Goal: Task Accomplishment & Management: Use online tool/utility

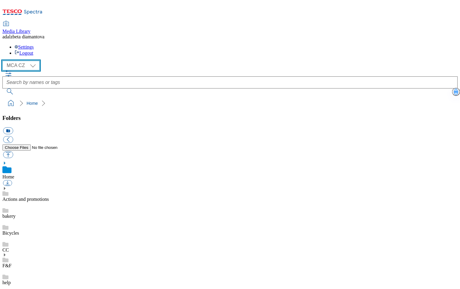
click at [35, 61] on select "MCA CZ MCA HU MCA SK" at bounding box center [20, 66] width 37 height 10
select select "flare-mca-hu"
click at [4, 61] on select "MCA CZ MCA HU MCA SK" at bounding box center [20, 66] width 37 height 10
click at [40, 252] on div "HP" at bounding box center [230, 260] width 456 height 17
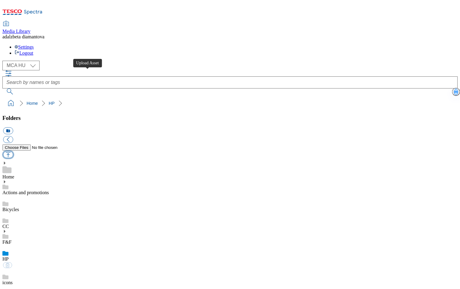
click at [13, 151] on button "button" at bounding box center [8, 154] width 10 height 7
type input "C:\fakepath\hu-wk32-hp-product01.png"
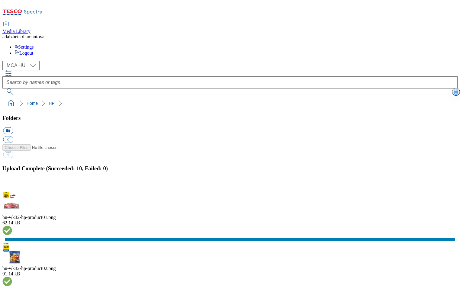
click at [12, 185] on button "button" at bounding box center [7, 188] width 9 height 6
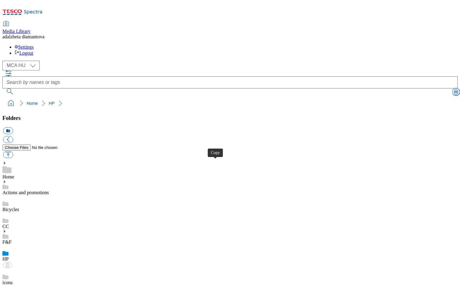
click at [37, 229] on div "F&F" at bounding box center [230, 237] width 456 height 16
click at [37, 252] on div "HP" at bounding box center [230, 260] width 456 height 17
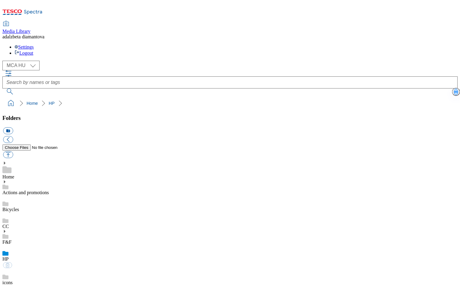
scroll to position [119, 0]
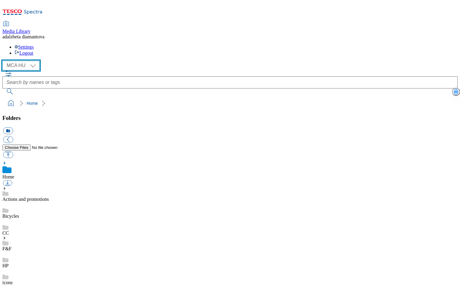
click at [34, 61] on select "MCA CZ MCA HU MCA SK" at bounding box center [20, 66] width 37 height 10
click at [4, 61] on select "MCA CZ MCA HU MCA SK" at bounding box center [20, 66] width 37 height 10
click at [7, 253] on icon at bounding box center [4, 255] width 4 height 4
click at [36, 280] on link "2025_fall_winter" at bounding box center [18, 282] width 33 height 5
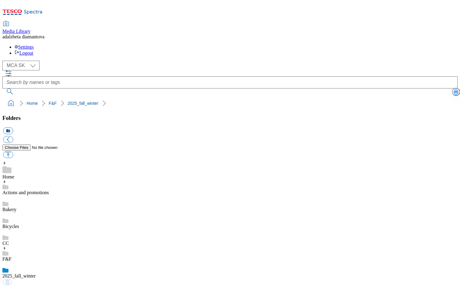
click at [36, 274] on link "2025_fall_winter" at bounding box center [18, 276] width 33 height 5
copy link "2025_fall_winter"
click at [36, 61] on select "MCA CZ MCA HU MCA SK" at bounding box center [20, 66] width 37 height 10
select select "flare-mca-hu"
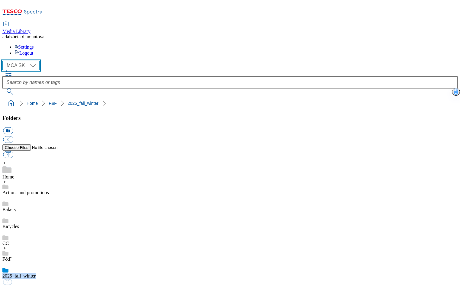
click at [4, 61] on select "MCA CZ MCA HU MCA SK" at bounding box center [20, 66] width 37 height 10
click at [11, 240] on link "F&F" at bounding box center [6, 242] width 9 height 5
click at [7, 229] on icon at bounding box center [4, 231] width 4 height 4
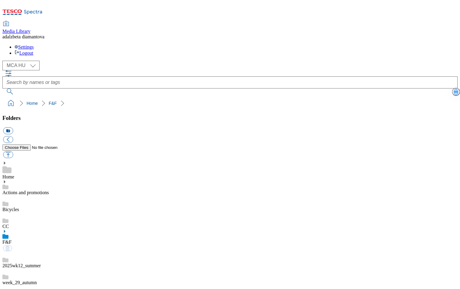
click at [11, 240] on link "F&F" at bounding box center [6, 242] width 9 height 5
click at [13, 128] on button "icon_new_folder" at bounding box center [8, 131] width 10 height 7
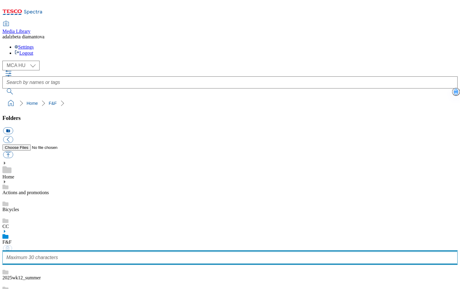
click at [47, 252] on input "text" at bounding box center [230, 258] width 456 height 12
paste input "2025_fall_winter"
type input "2025_fall_winter"
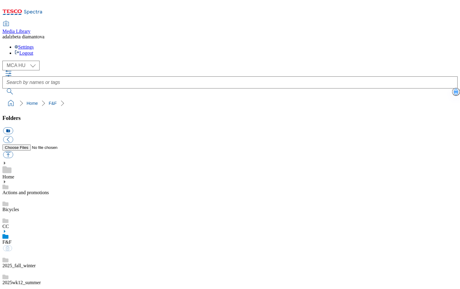
click at [36, 263] on link "2025_fall_winter" at bounding box center [18, 265] width 33 height 5
click at [13, 151] on button "button" at bounding box center [8, 154] width 10 height 7
type input "C:\fakepath\2025-A-W-HPhero.jpg"
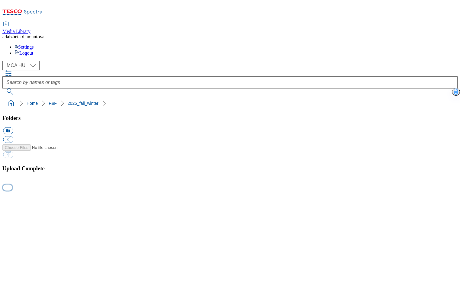
click at [12, 190] on button "button" at bounding box center [7, 188] width 9 height 6
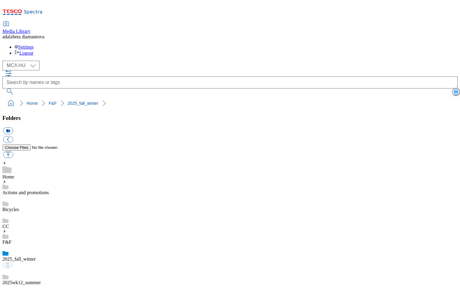
scroll to position [519, 0]
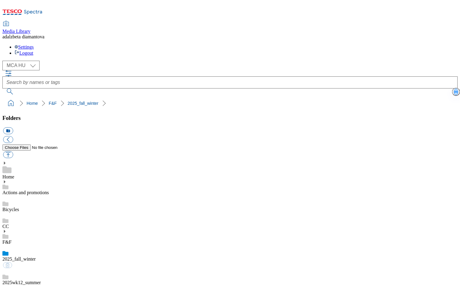
scroll to position [143, 0]
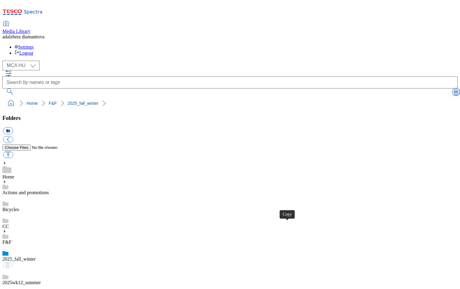
scroll to position [264, 0]
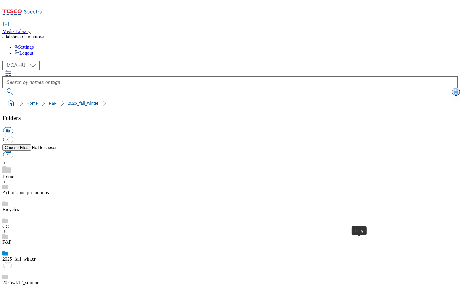
drag, startPoint x: 140, startPoint y: 144, endPoint x: 148, endPoint y: 135, distance: 12.7
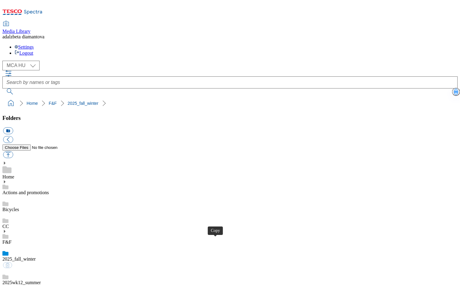
drag, startPoint x: 141, startPoint y: 237, endPoint x: 144, endPoint y: 234, distance: 4.7
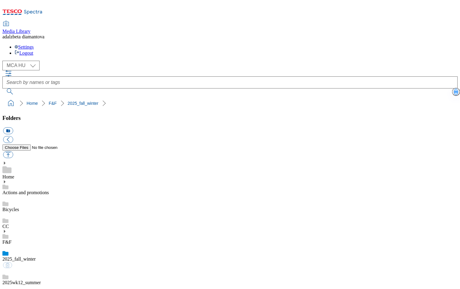
scroll to position [293, 0]
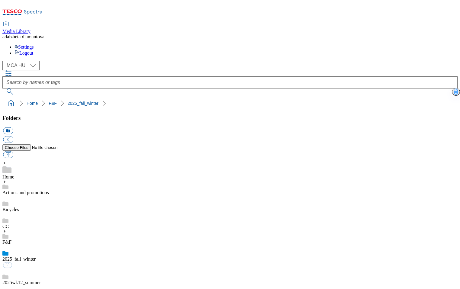
scroll to position [325, 0]
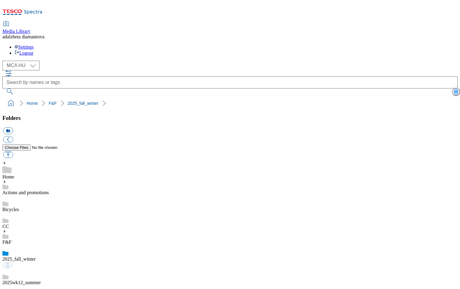
scroll to position [4, 0]
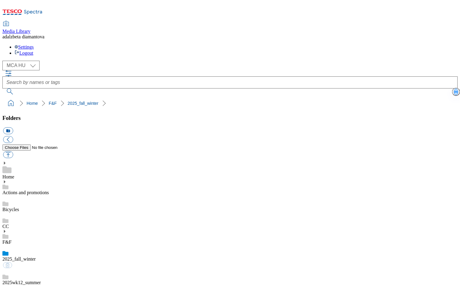
scroll to position [142, 0]
drag, startPoint x: 180, startPoint y: 201, endPoint x: 139, endPoint y: 201, distance: 41.7
copy div "2025-A-W-HPitem"
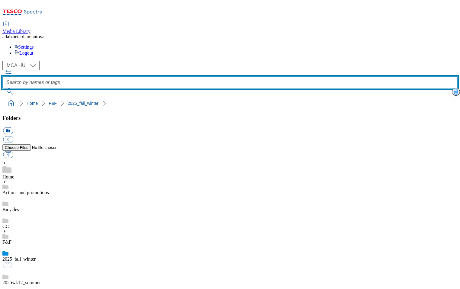
click at [218, 76] on input "text" at bounding box center [230, 82] width 456 height 12
paste input "2025-A-W-HPitem"
type input "2025-A-W-HPitem"
click at [2, 89] on button "submit" at bounding box center [10, 92] width 16 height 6
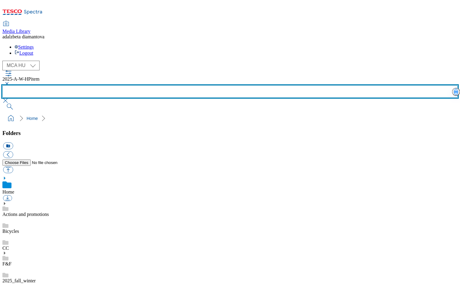
scroll to position [287, 0]
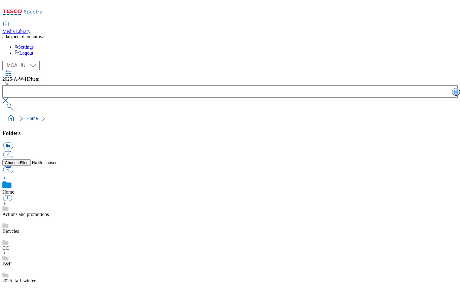
click at [36, 278] on link "2025_fall_winter" at bounding box center [18, 280] width 33 height 5
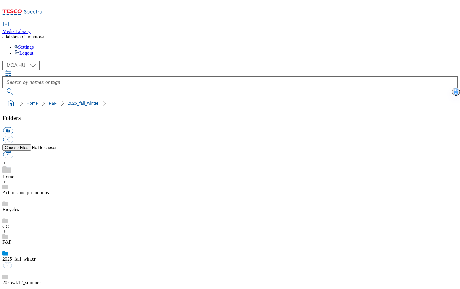
scroll to position [509, 0]
click at [13, 151] on button "button" at bounding box center [8, 154] width 10 height 7
type input "C:\fakepath\2025-A-W-MWitem05.jpg"
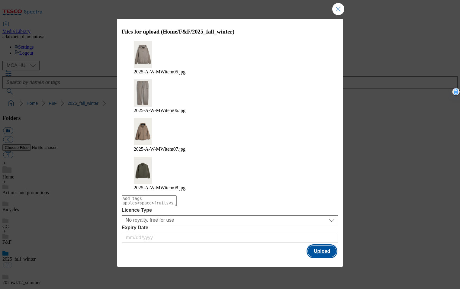
click at [314, 246] on button "Upload" at bounding box center [322, 251] width 28 height 11
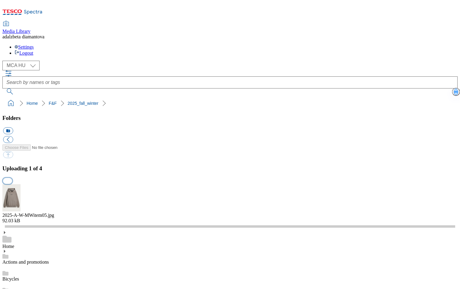
click at [12, 178] on button "button" at bounding box center [7, 181] width 9 height 6
click at [12, 184] on button "button" at bounding box center [7, 181] width 9 height 6
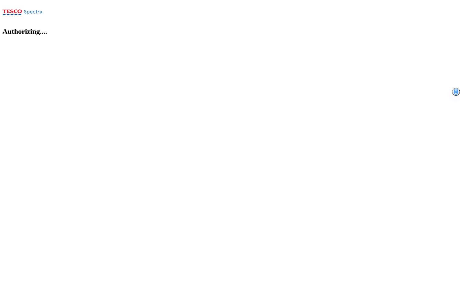
select select "flare-mca-hu"
